Goal: Check status: Check status

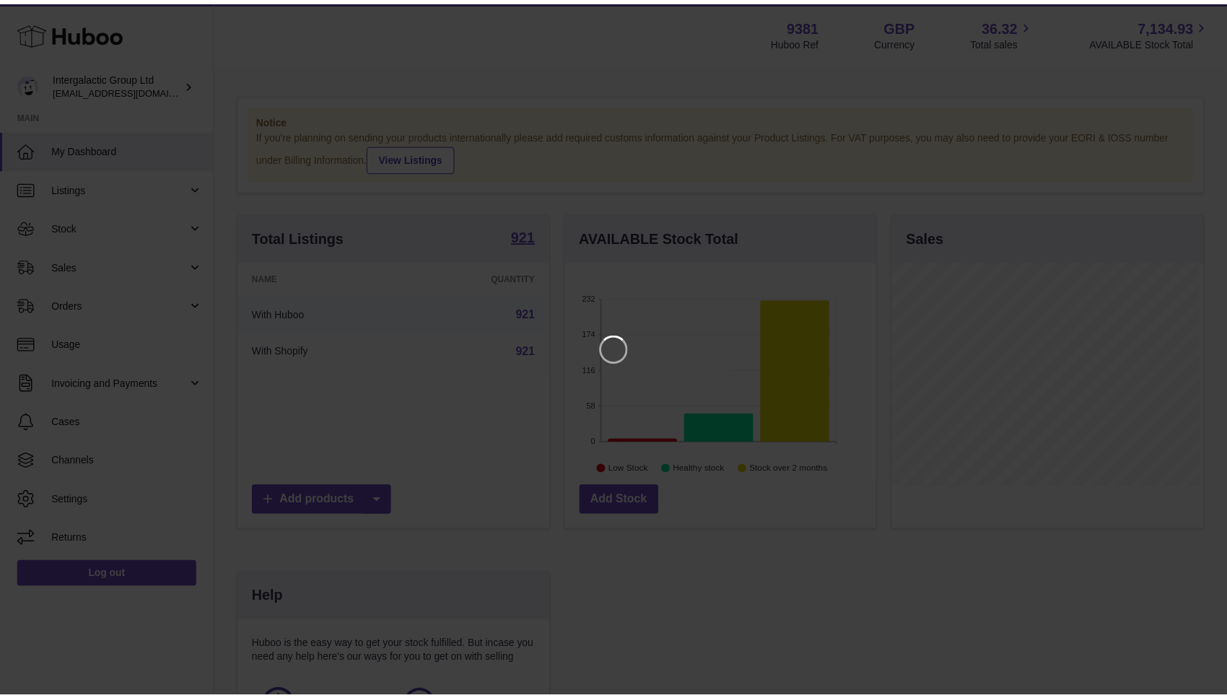
scroll to position [224, 315]
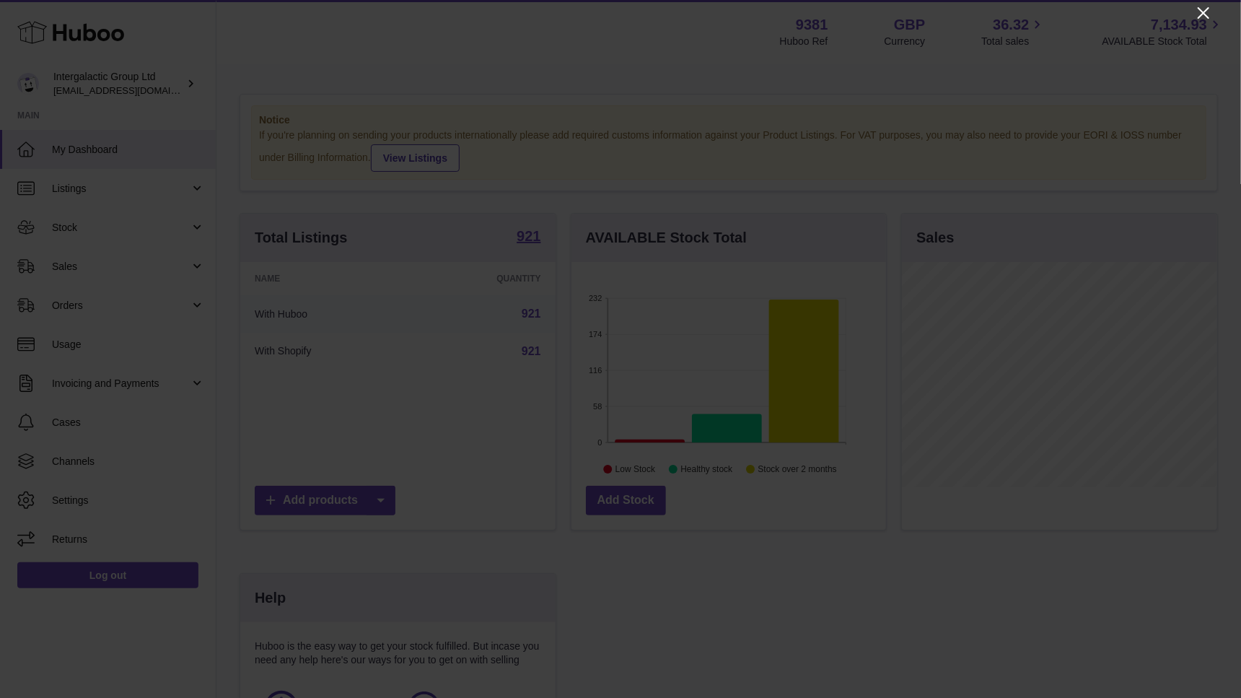
click at [1198, 18] on icon "Close" at bounding box center [1204, 13] width 12 height 12
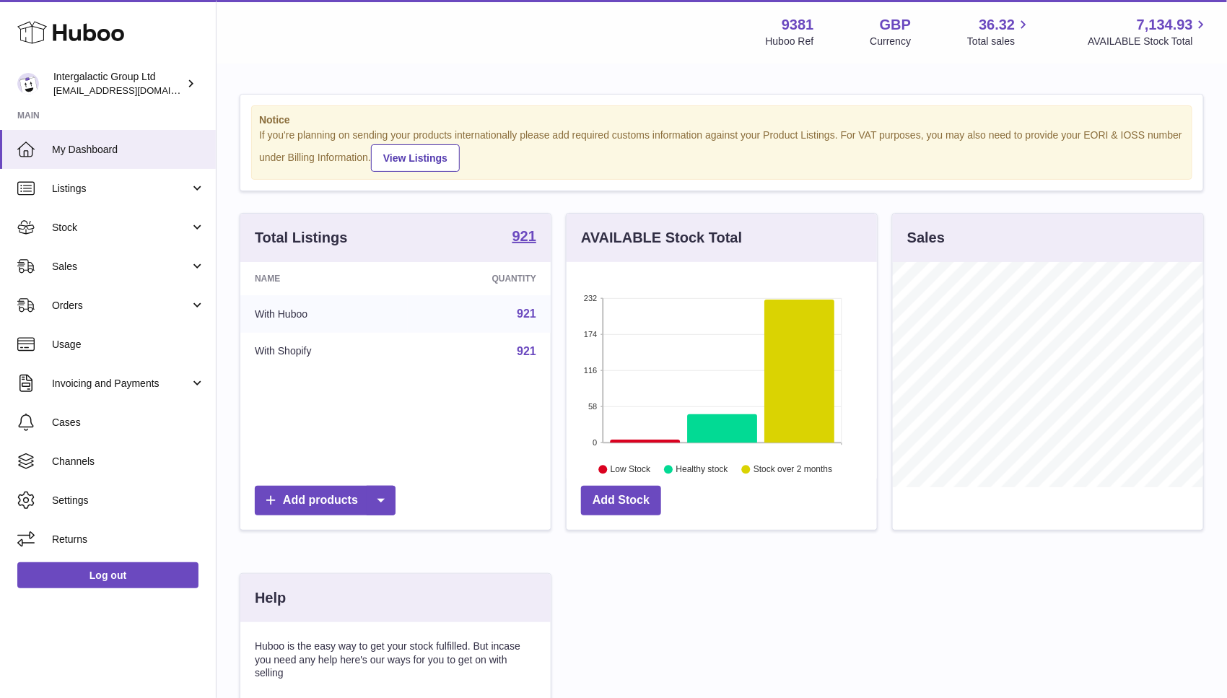
scroll to position [721376, 721291]
click at [154, 230] on span "Stock" at bounding box center [121, 228] width 138 height 14
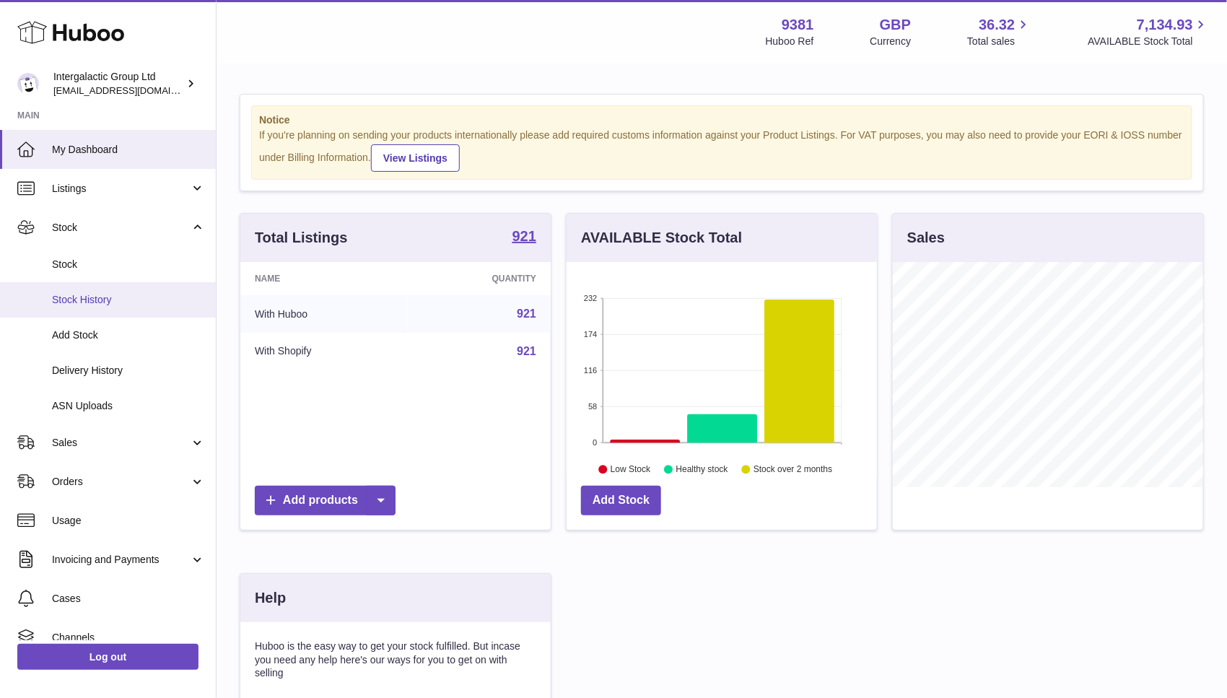
click at [95, 312] on link "Stock History" at bounding box center [108, 299] width 216 height 35
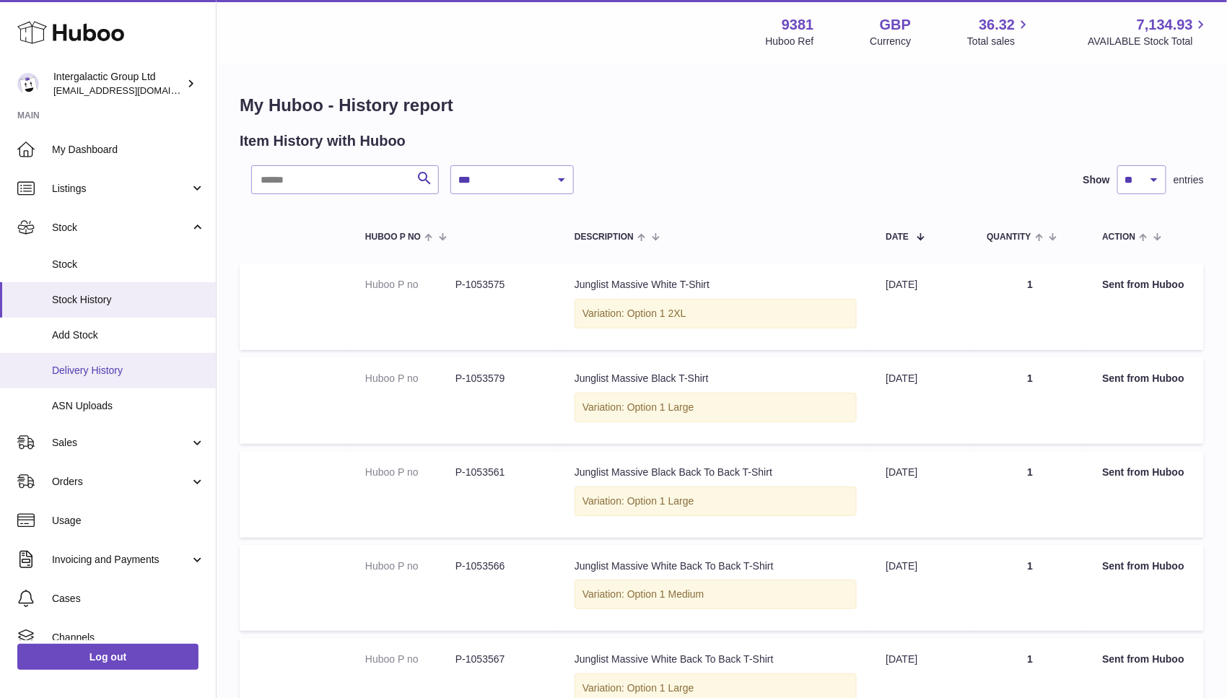
click at [96, 368] on span "Delivery History" at bounding box center [128, 371] width 153 height 14
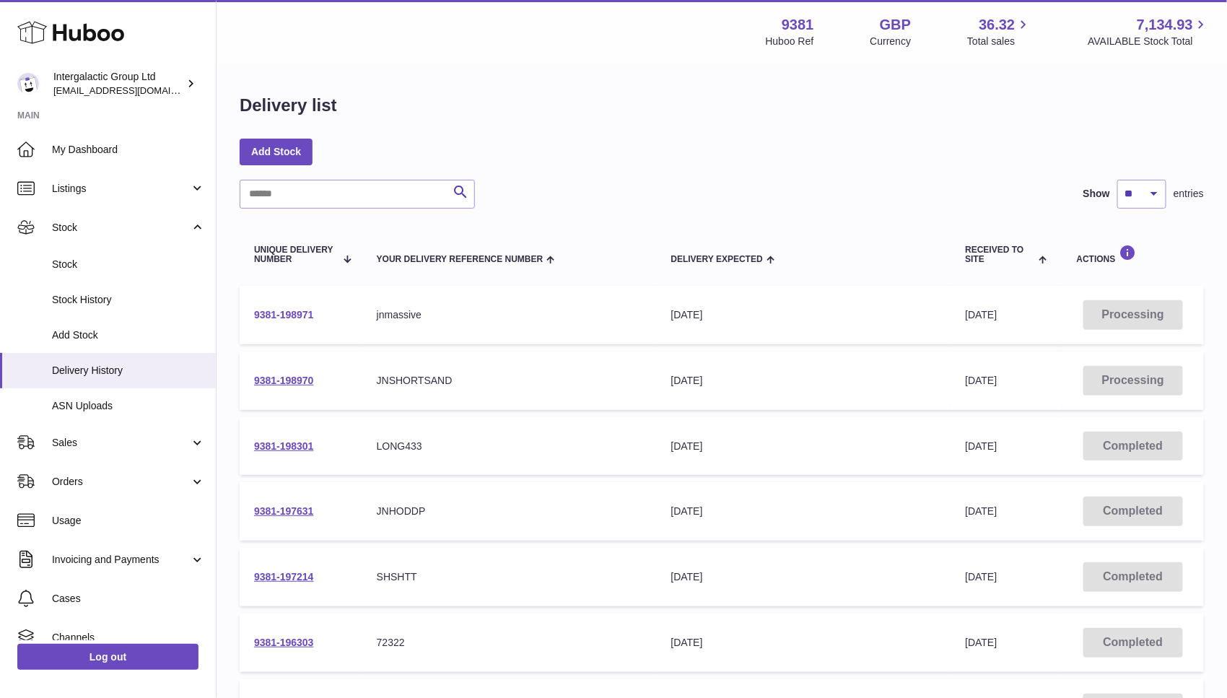
click at [289, 310] on link "9381-198971" at bounding box center [284, 315] width 60 height 12
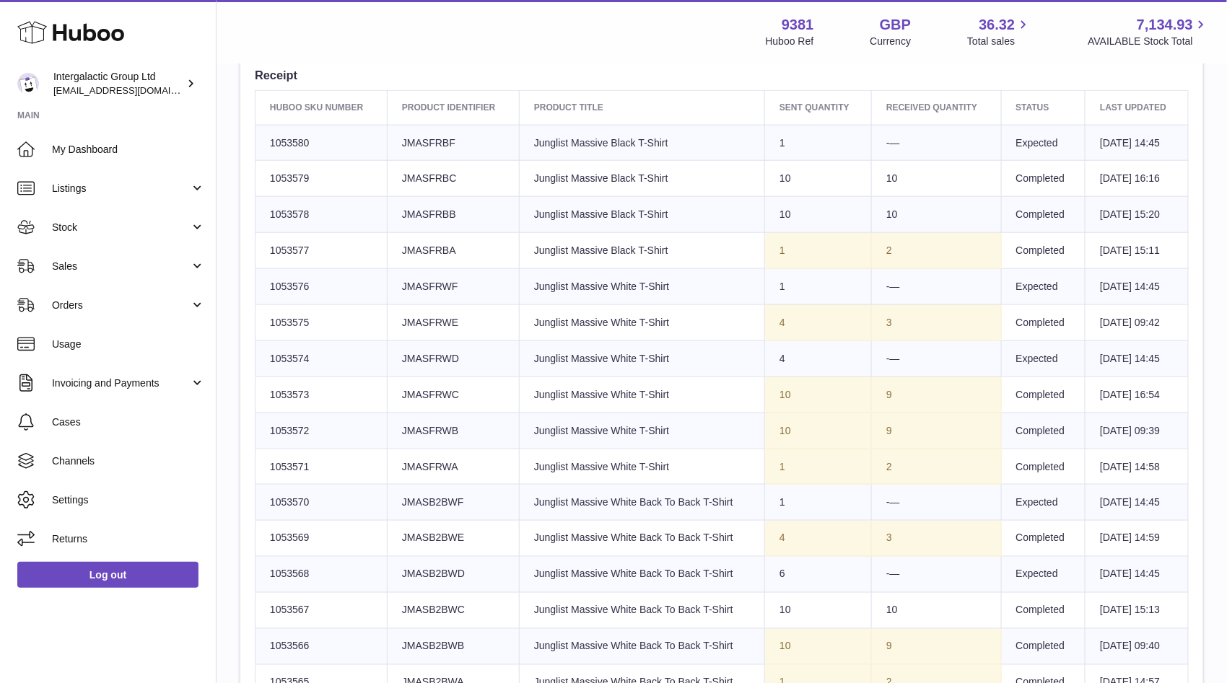
scroll to position [562, 0]
